Goal: Go to known website: Access a specific website the user already knows

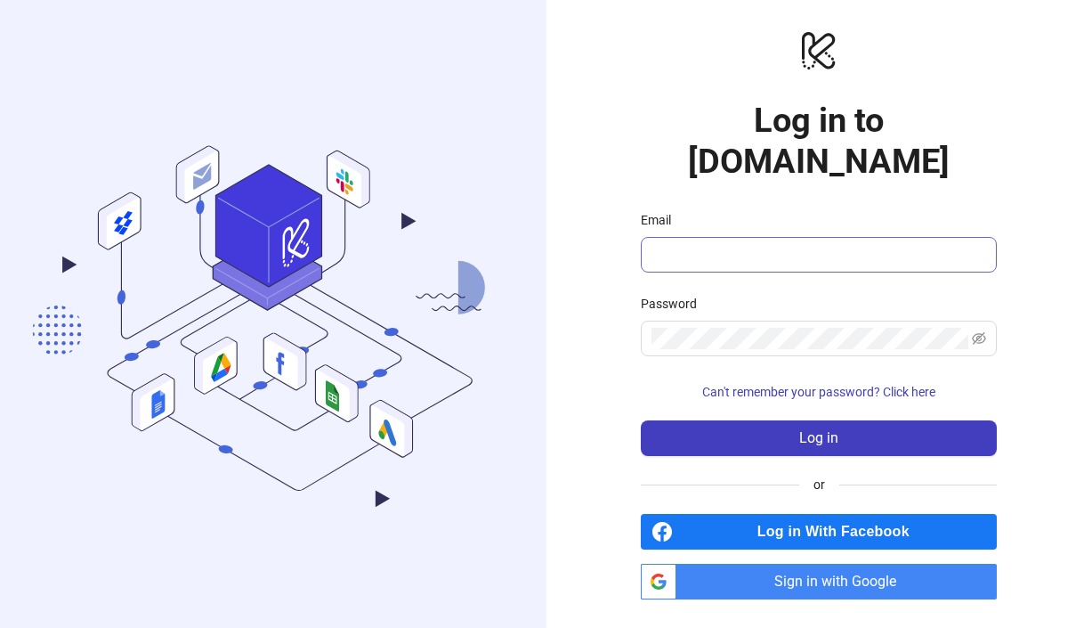
click at [866, 245] on span at bounding box center [819, 255] width 356 height 36
click at [852, 244] on input "Email" at bounding box center [817, 254] width 331 height 21
click at [814, 571] on span "Sign in with Google" at bounding box center [840, 582] width 313 height 36
